Goal: Task Accomplishment & Management: Manage account settings

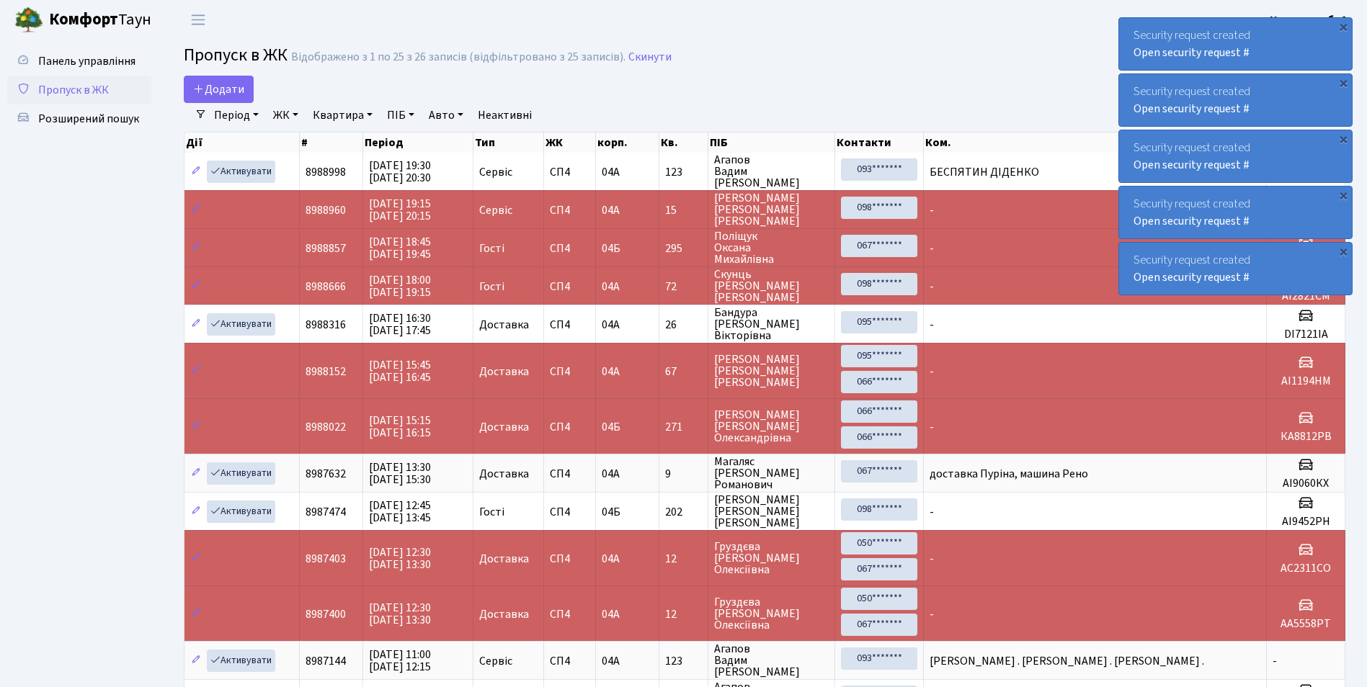
select select "25"
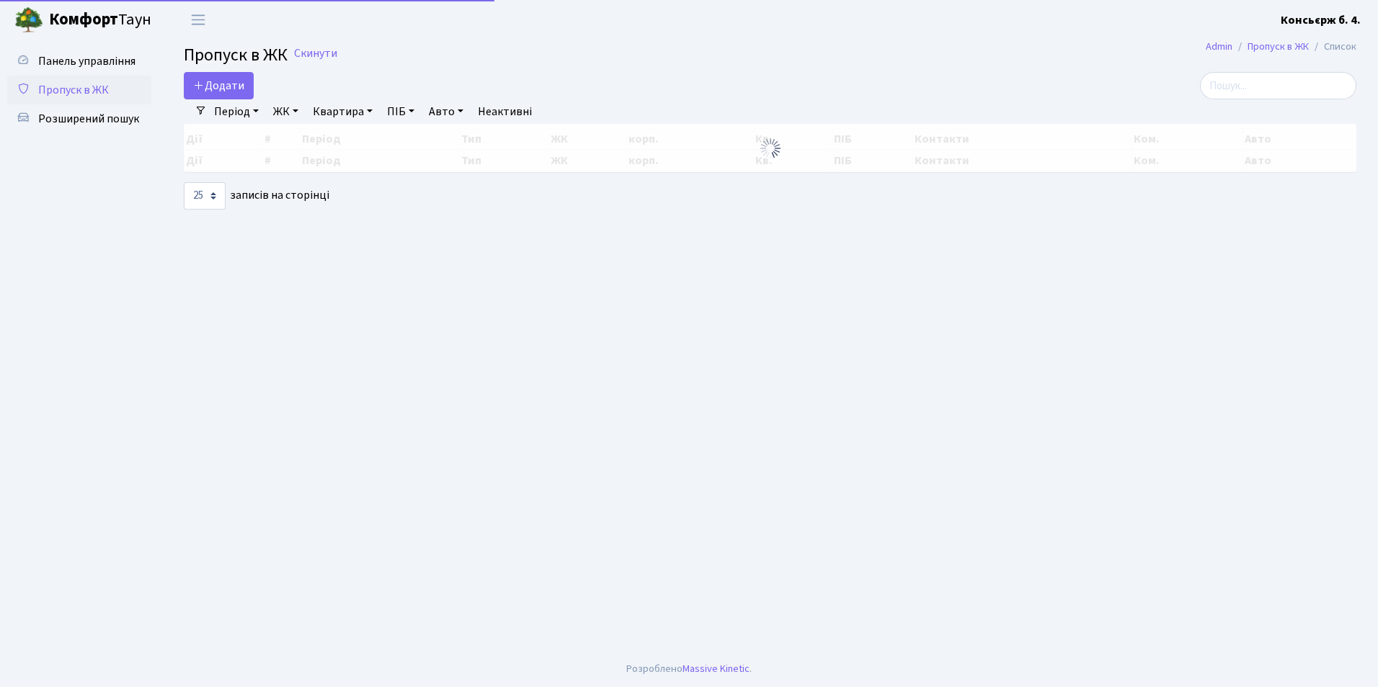
select select "25"
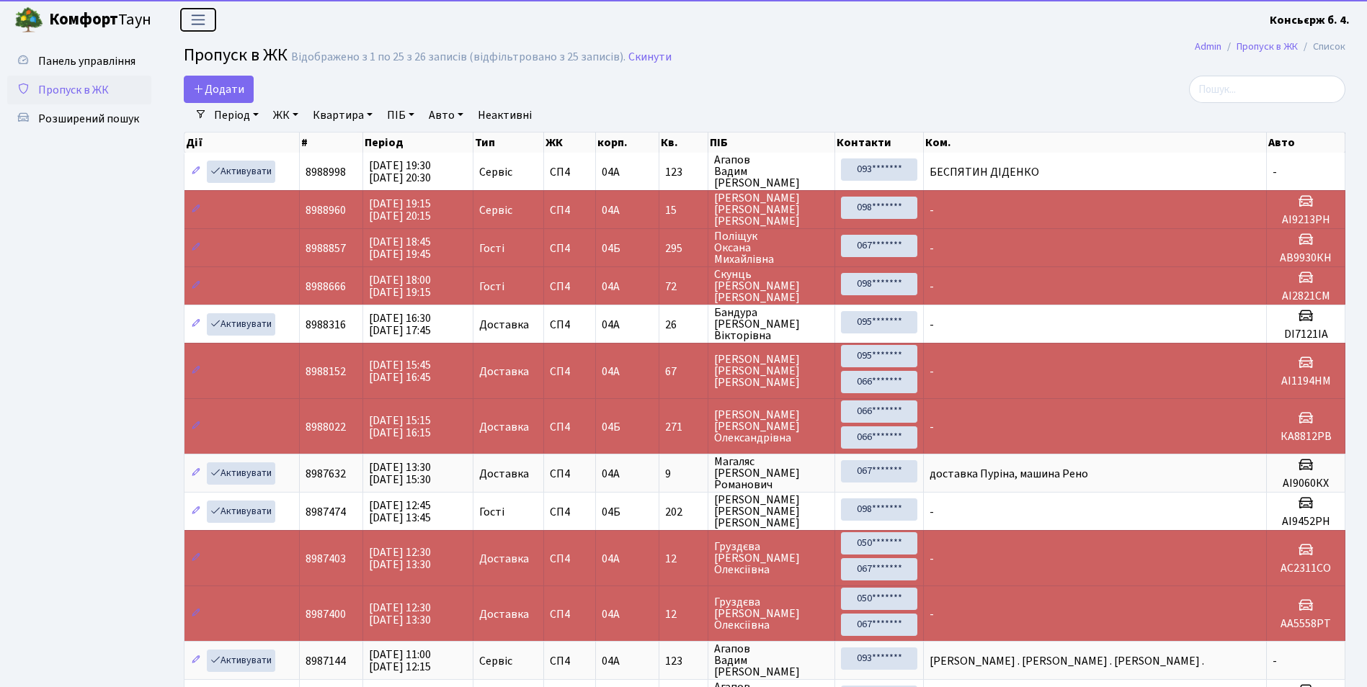
click at [203, 23] on span "Переключити навігацію" at bounding box center [198, 20] width 22 height 17
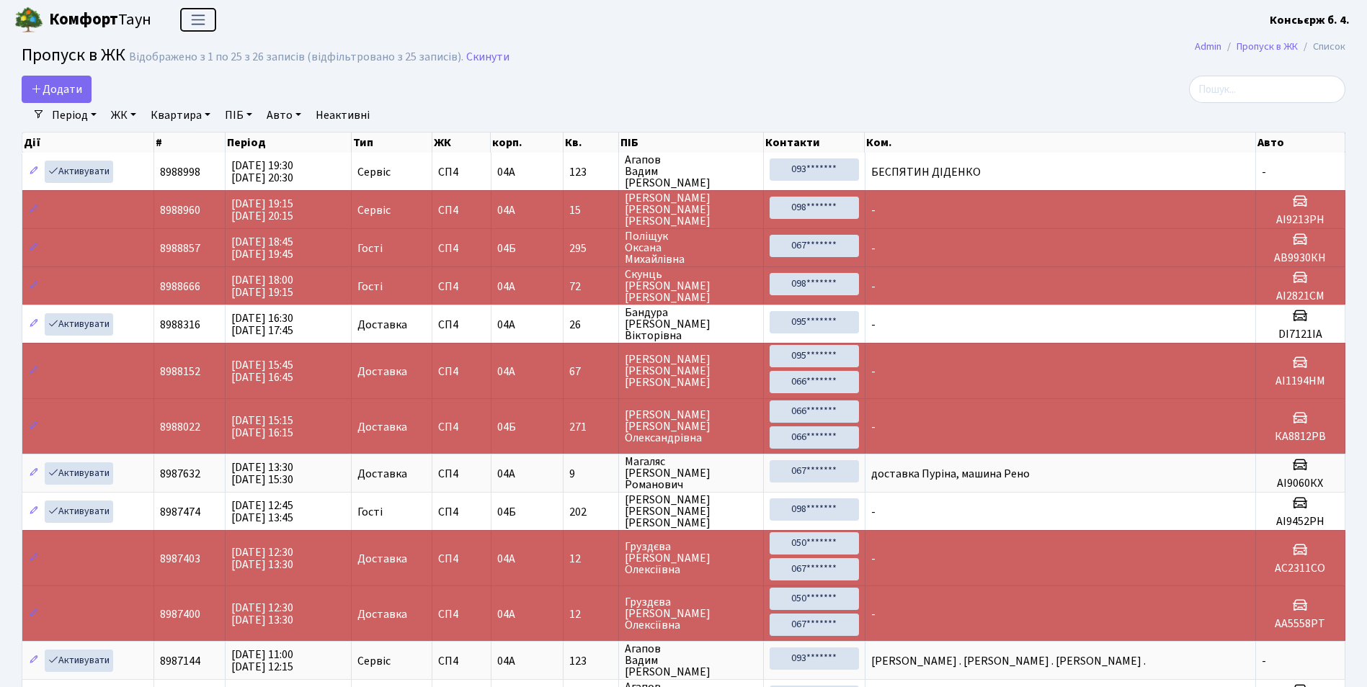
click at [203, 23] on span "Переключити навігацію" at bounding box center [198, 20] width 22 height 17
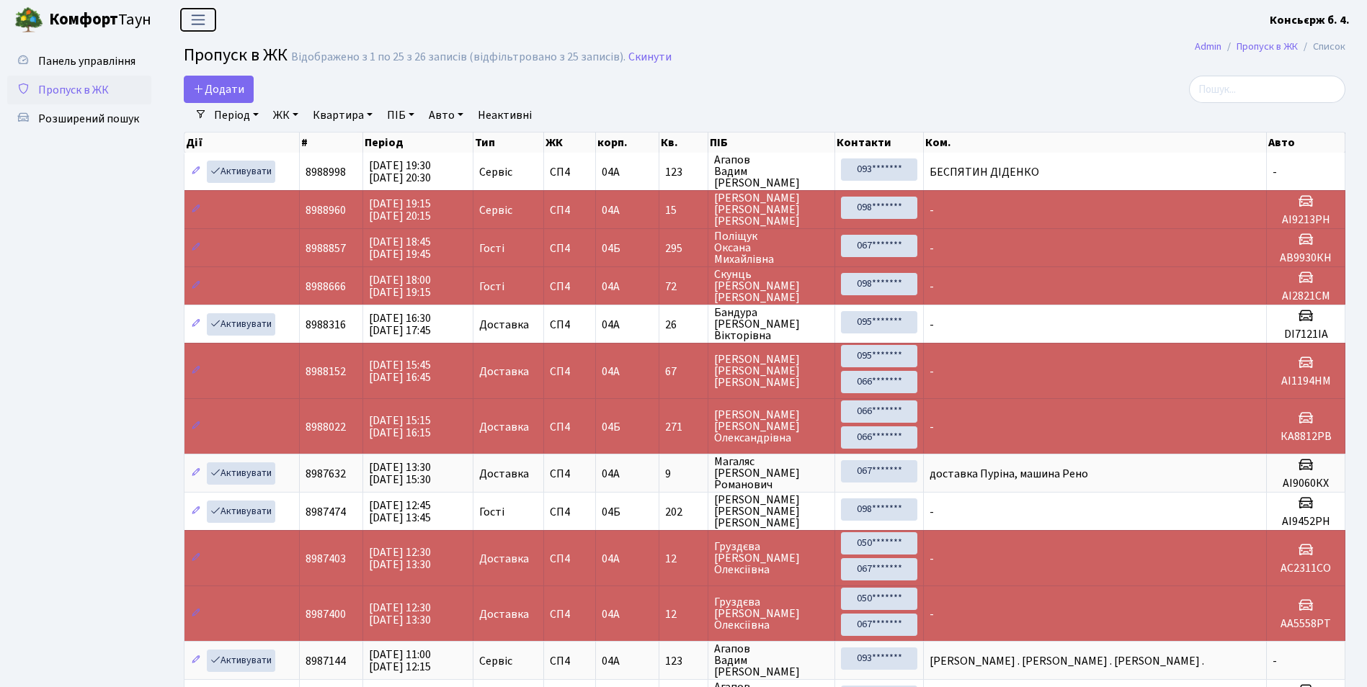
click at [203, 23] on span "Переключити навігацію" at bounding box center [198, 20] width 22 height 17
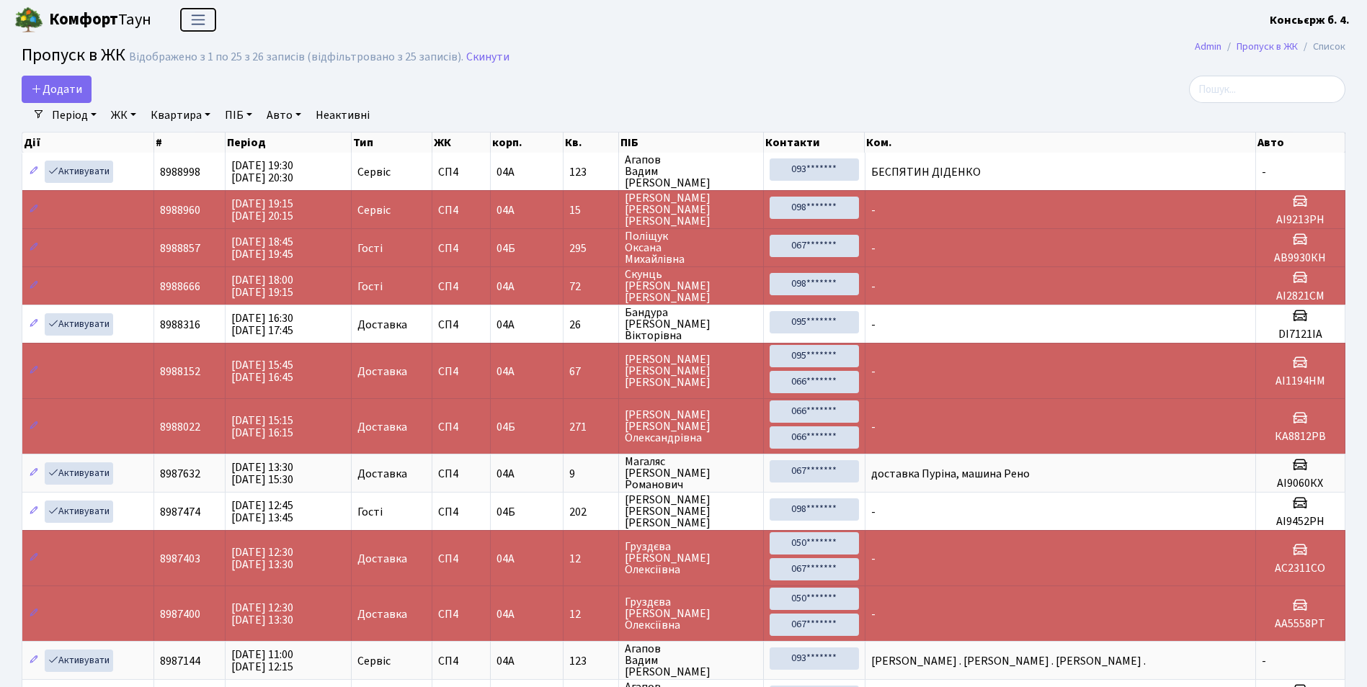
click at [203, 24] on span "Переключити навігацію" at bounding box center [198, 20] width 22 height 17
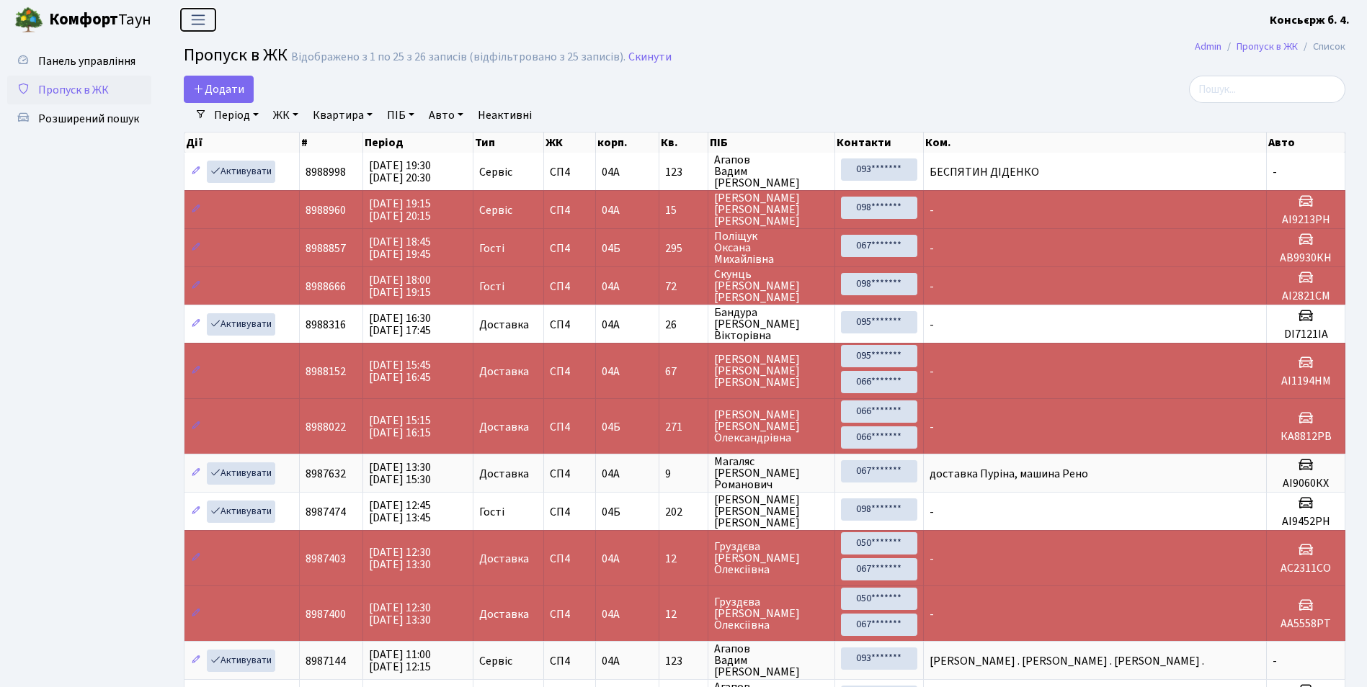
click at [203, 24] on span "Переключити навігацію" at bounding box center [198, 20] width 22 height 17
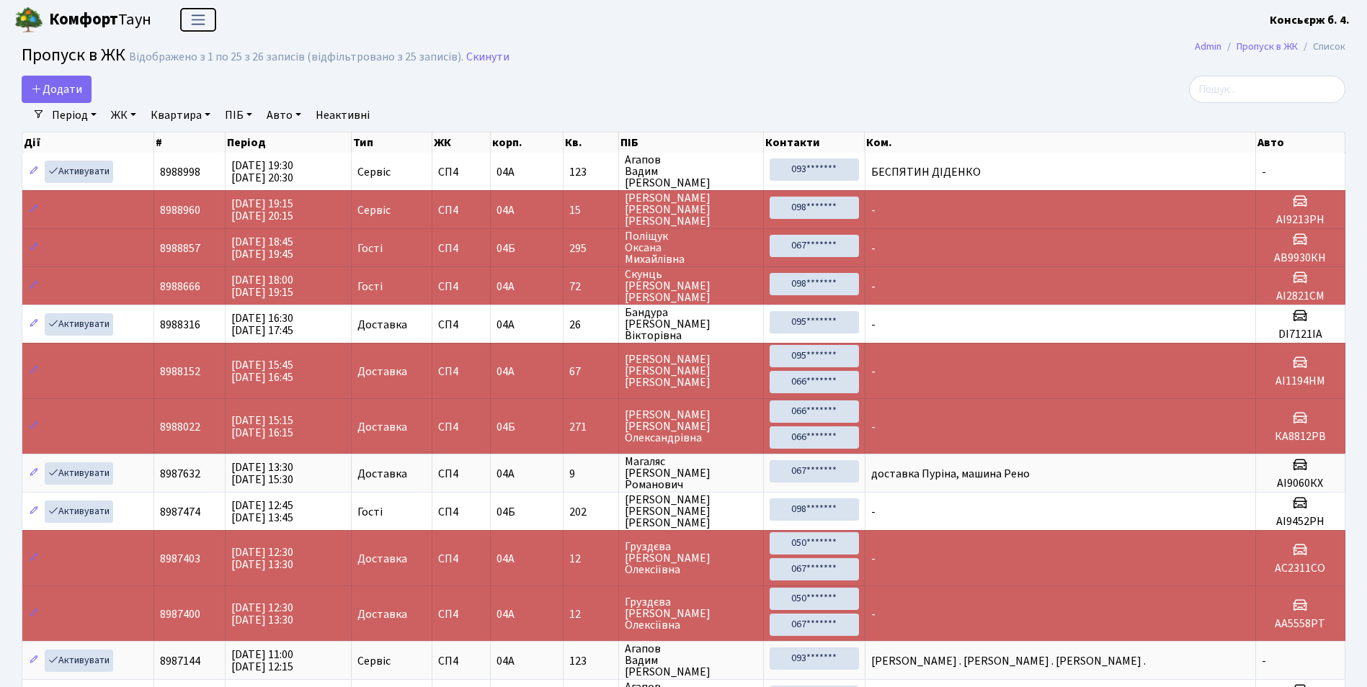
click at [203, 24] on span "Переключити навігацію" at bounding box center [198, 20] width 22 height 17
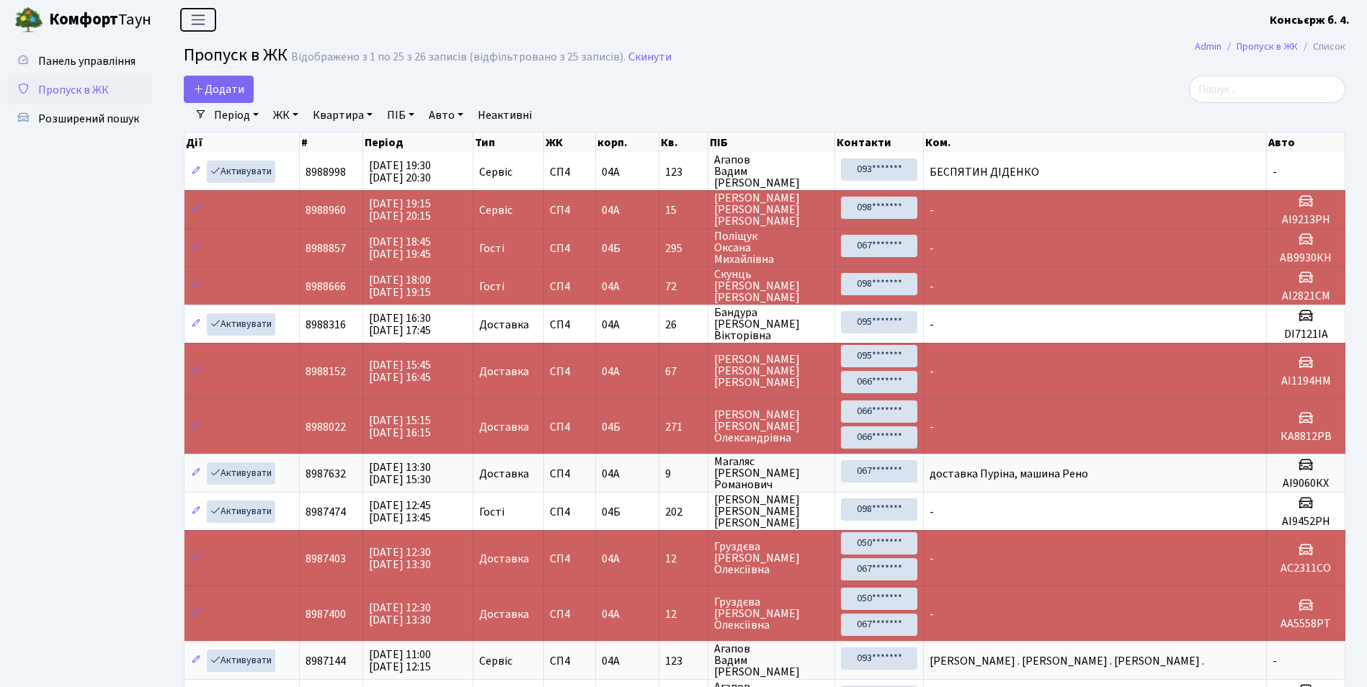
click at [203, 24] on span "Переключити навігацію" at bounding box center [198, 20] width 22 height 17
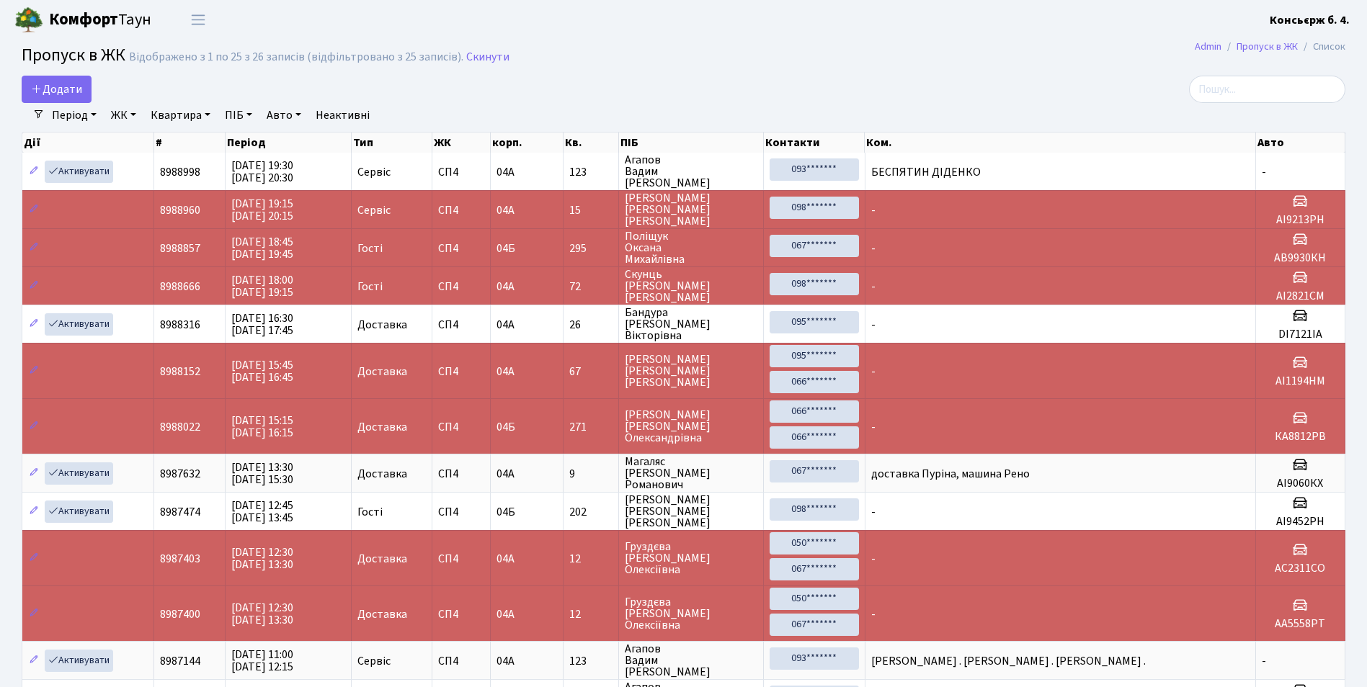
click at [696, 66] on h2 "Пропуск в ЖК Відображено з 1 по 25 з 26 записів (відфільтровано з 25 записів). …" at bounding box center [684, 57] width 1324 height 24
click at [804, 36] on header "[PERSON_NAME] Консьєрж б. 4. Мій обліковий запис Вийти" at bounding box center [683, 20] width 1367 height 40
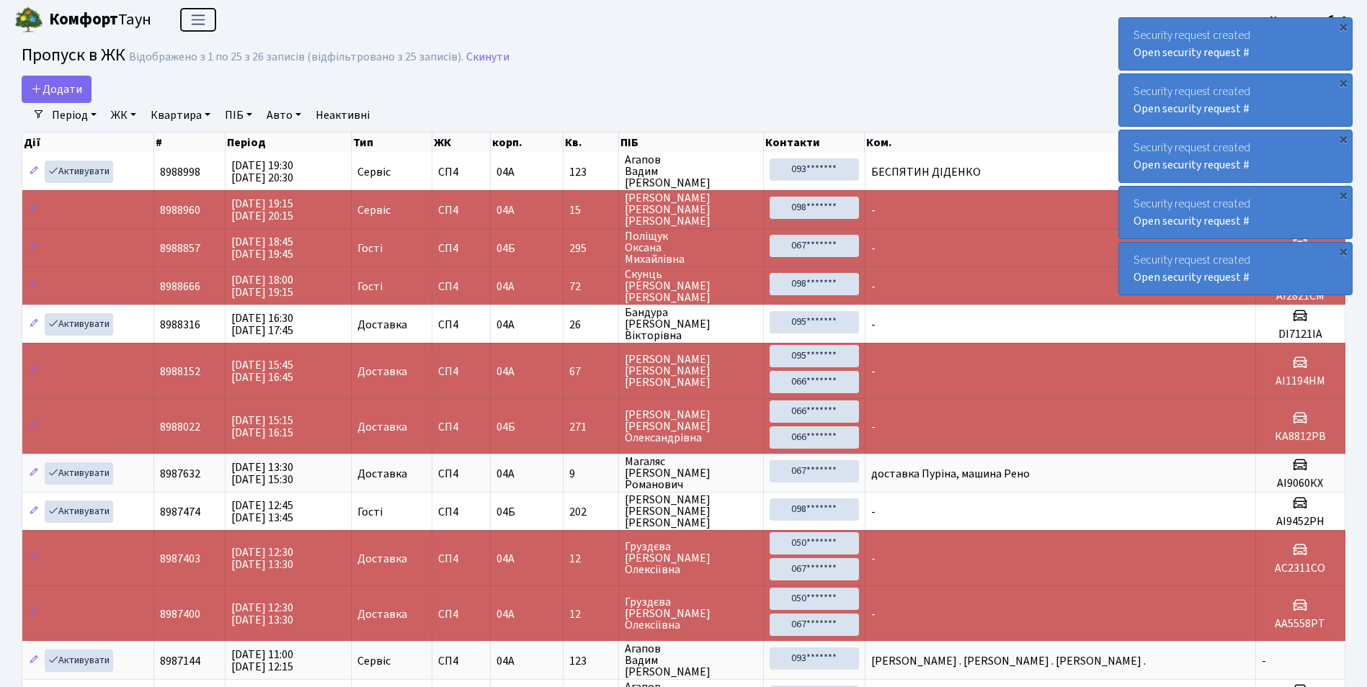
click at [192, 14] on span "Переключити навігацію" at bounding box center [198, 20] width 22 height 17
